Goal: Navigation & Orientation: Find specific page/section

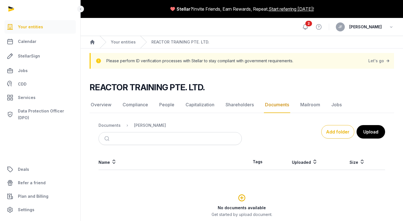
click at [309, 27] on icon at bounding box center [305, 27] width 7 height 7
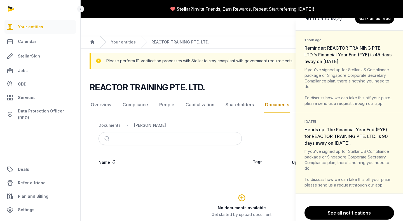
scroll to position [22, 0]
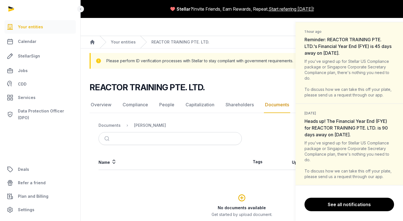
click at [25, 97] on div "Notifications (2) Mark all as read 1 hour ago Reminder: REACTOR TRAINING PTE. L…" at bounding box center [201, 110] width 403 height 221
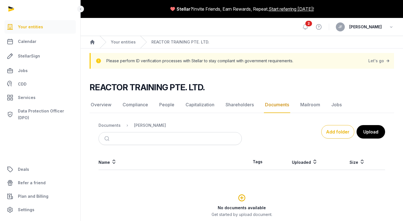
click at [25, 97] on span "Services" at bounding box center [27, 97] width 18 height 7
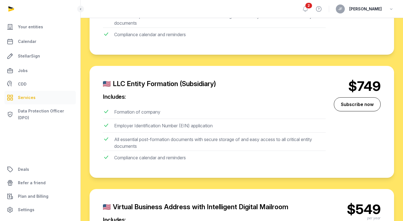
scroll to position [817, 0]
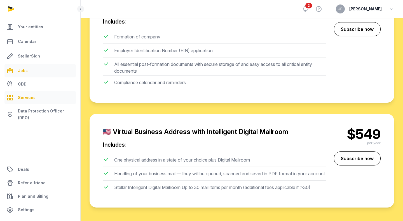
click at [21, 69] on span "Jobs" at bounding box center [23, 70] width 10 height 7
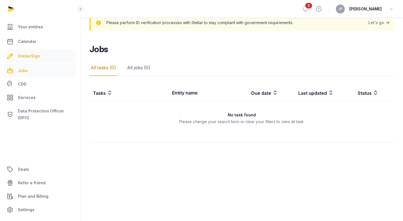
click at [22, 54] on span "StellarSign" at bounding box center [29, 56] width 22 height 7
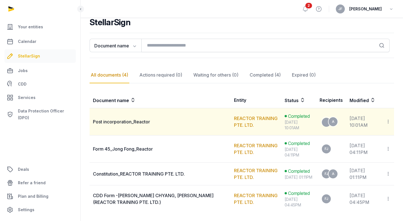
scroll to position [64, 0]
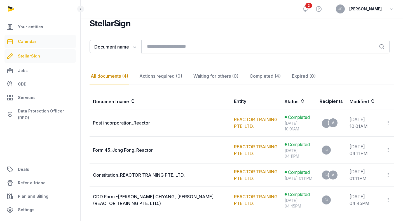
click at [24, 44] on span "Calendar" at bounding box center [27, 41] width 18 height 7
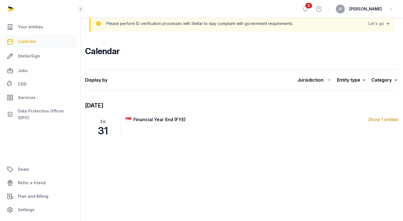
click at [138, 118] on span "Financial Year End (FYE) (1 entities)" at bounding box center [251, 119] width 235 height 7
click at [141, 133] on link "REACTOR TRAINING PTE. LTD." at bounding box center [165, 133] width 65 height 6
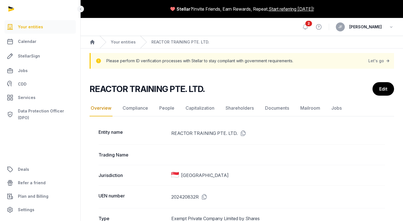
click at [11, 9] on div at bounding box center [40, 9] width 81 height 18
